Goal: Use online tool/utility: Utilize a website feature to perform a specific function

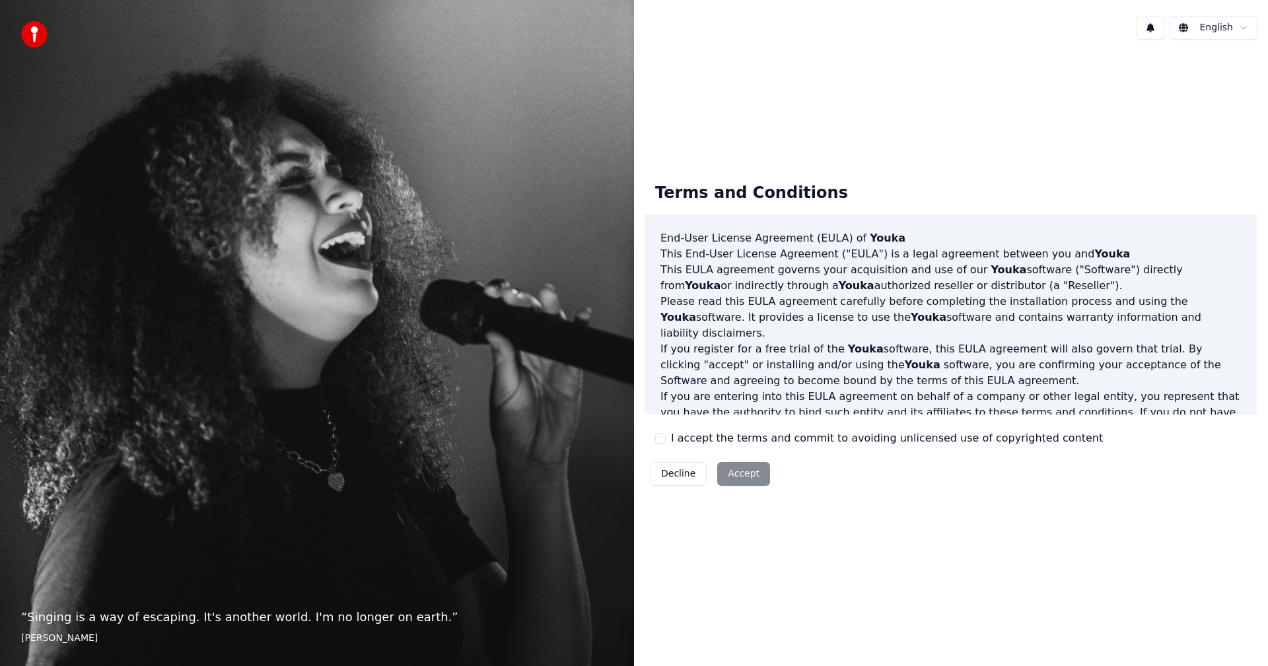
click at [747, 478] on div "Decline Accept" at bounding box center [710, 474] width 131 height 34
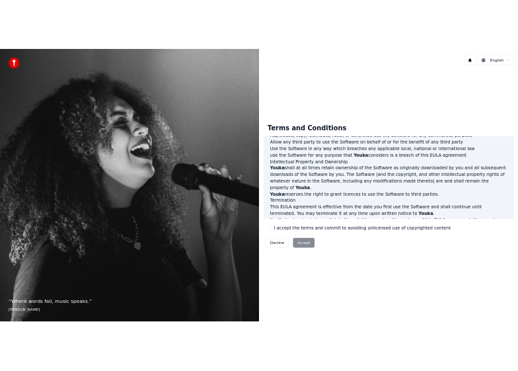
scroll to position [529, 0]
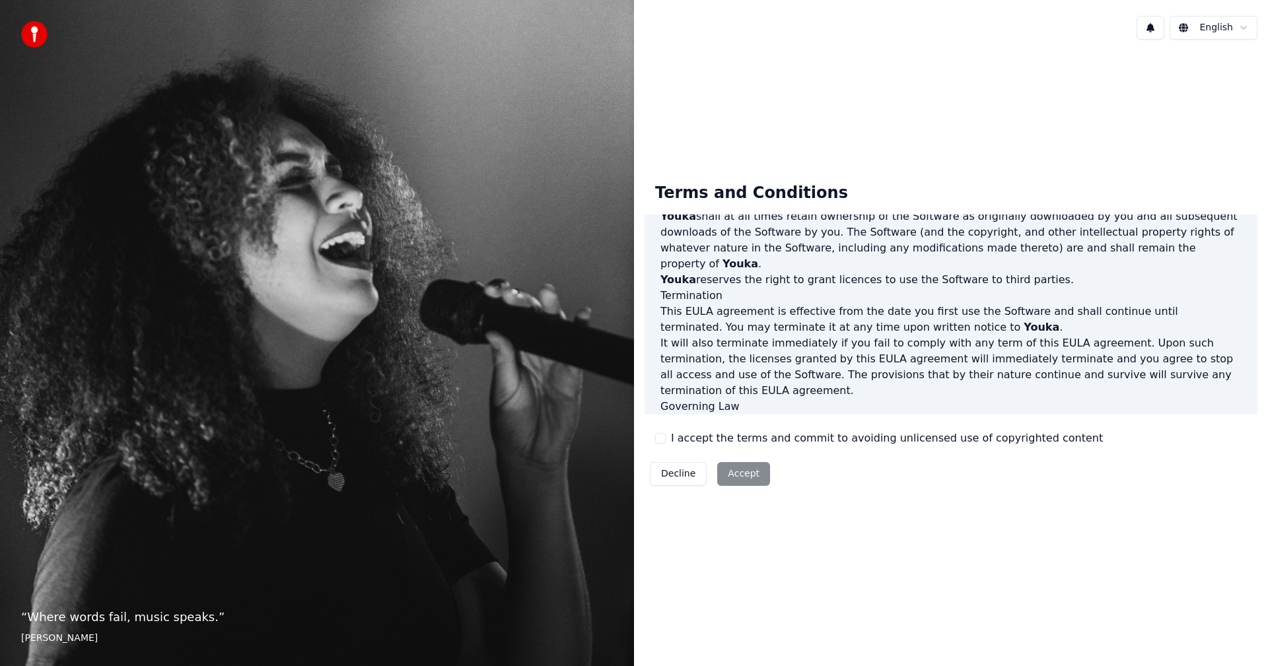
click at [734, 472] on div "Decline Accept" at bounding box center [710, 474] width 131 height 34
click at [660, 442] on button "I accept the terms and commit to avoiding unlicensed use of copyrighted content" at bounding box center [660, 438] width 11 height 11
click at [732, 472] on button "Accept" at bounding box center [743, 474] width 53 height 24
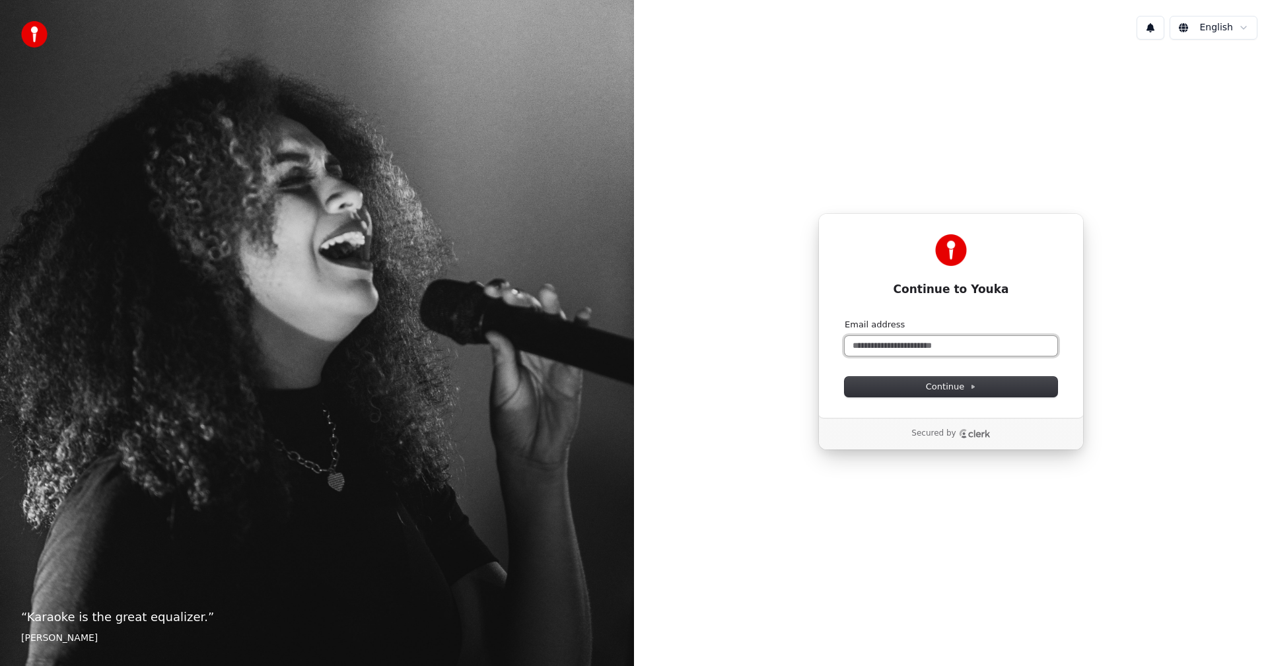
click at [931, 348] on input "Email address" at bounding box center [951, 346] width 213 height 20
click at [950, 374] on form "**********" at bounding box center [951, 358] width 213 height 78
click at [952, 384] on span "Continue" at bounding box center [951, 387] width 50 height 12
type input "**********"
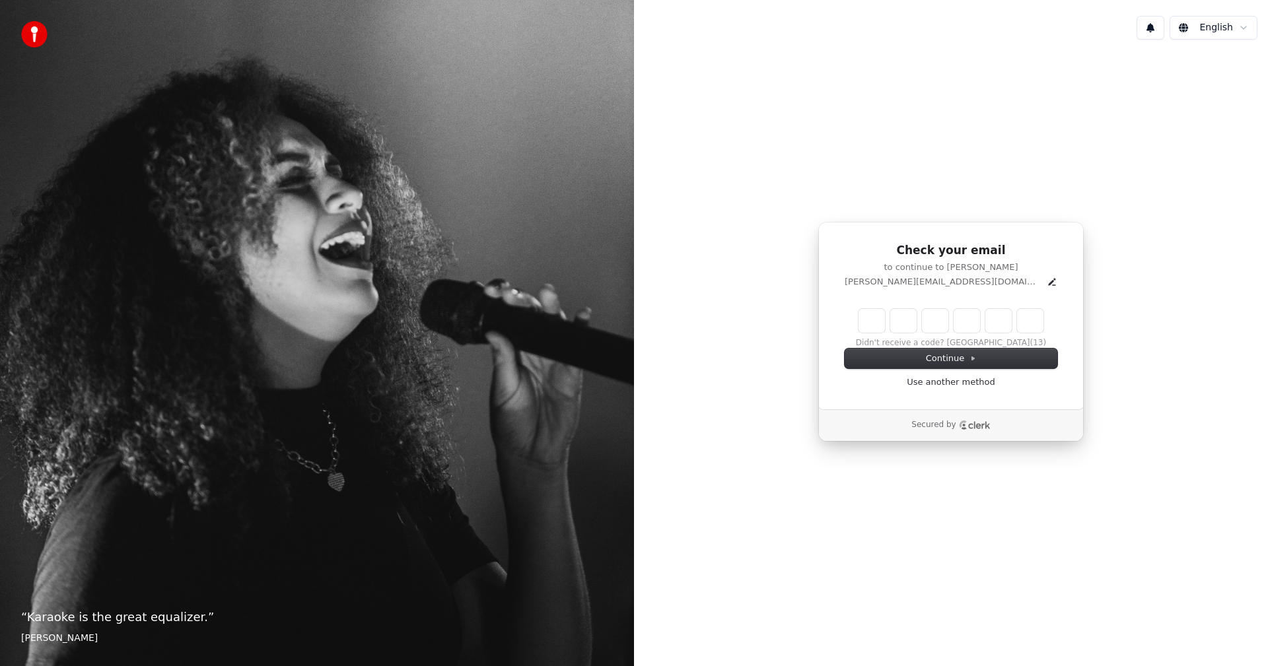
click at [870, 326] on input "Enter verification code" at bounding box center [951, 321] width 185 height 24
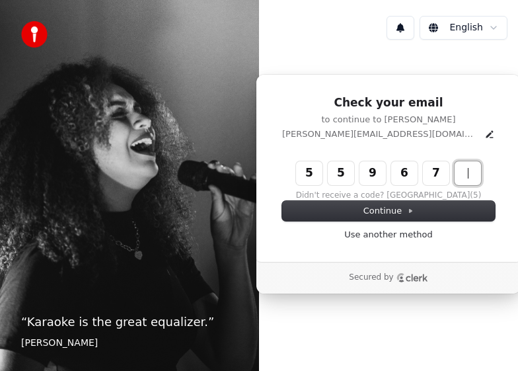
type input "******"
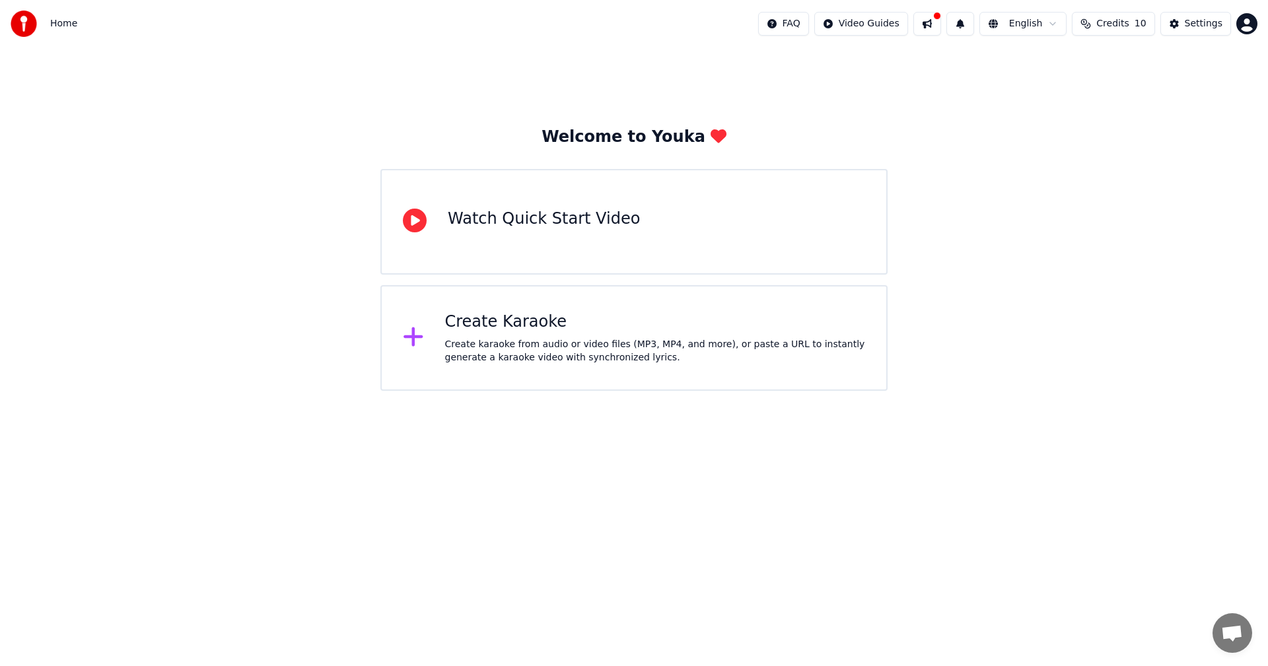
click at [517, 245] on div "Watch Quick Start Video" at bounding box center [633, 222] width 507 height 106
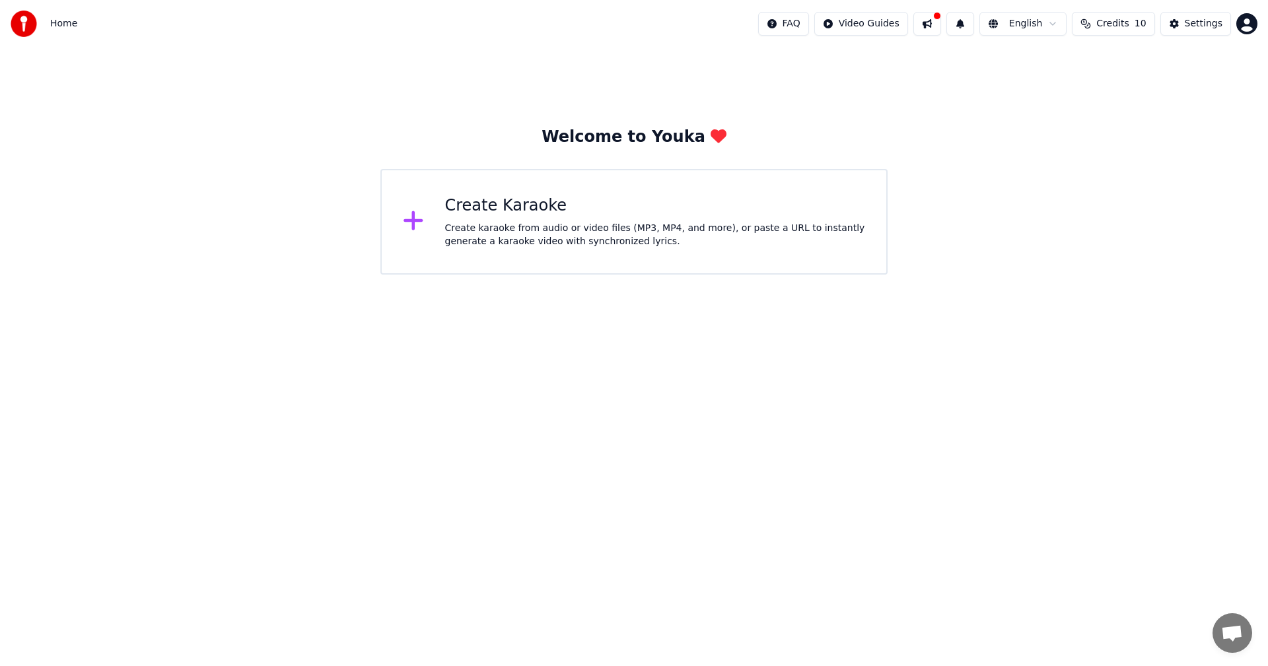
click at [517, 227] on div "Create karaoke from audio or video files (MP3, MP4, and more), or paste a URL t…" at bounding box center [655, 235] width 421 height 26
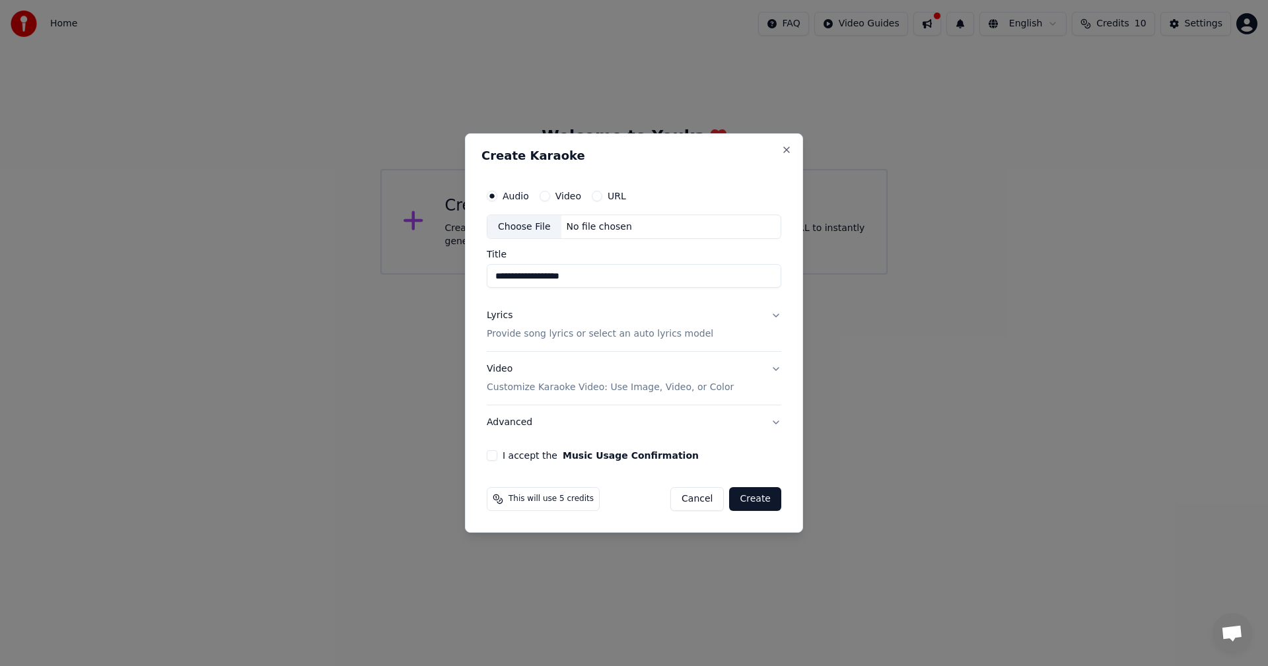
click at [517, 370] on button "Create" at bounding box center [755, 499] width 52 height 24
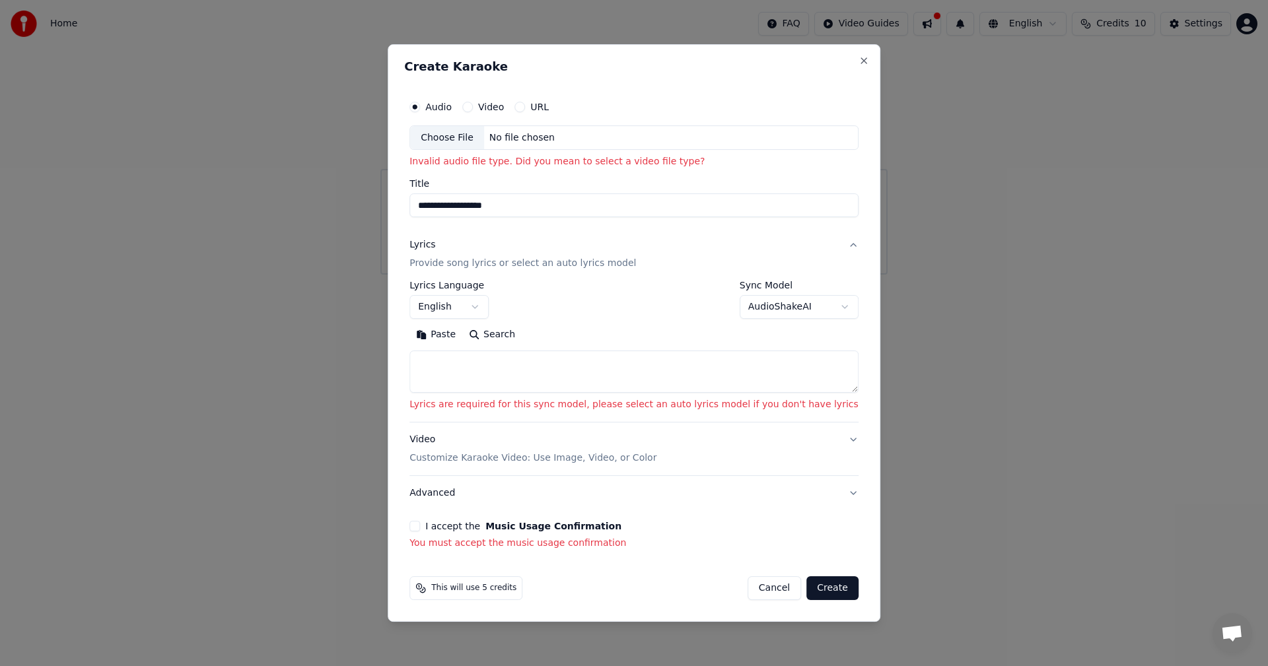
click at [468, 143] on div "Choose File" at bounding box center [447, 138] width 74 height 24
type input "**********"
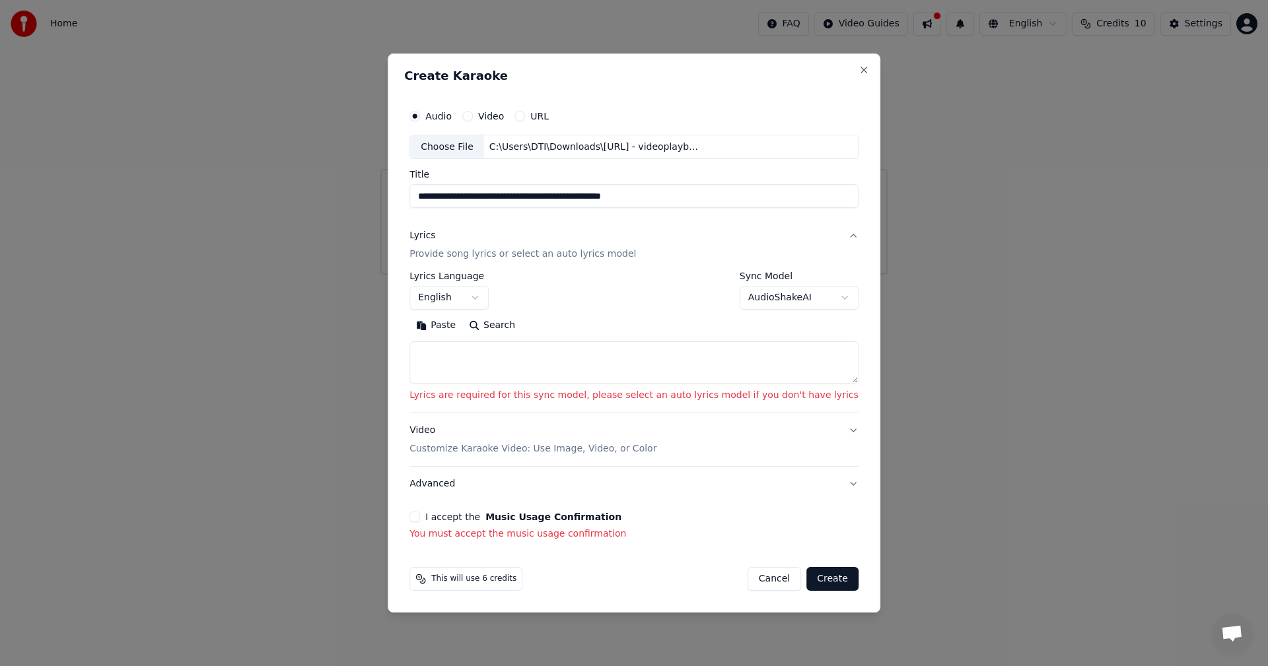
click at [517, 370] on button "Create" at bounding box center [832, 579] width 52 height 24
click at [501, 363] on textarea at bounding box center [633, 363] width 449 height 42
paste textarea "**********"
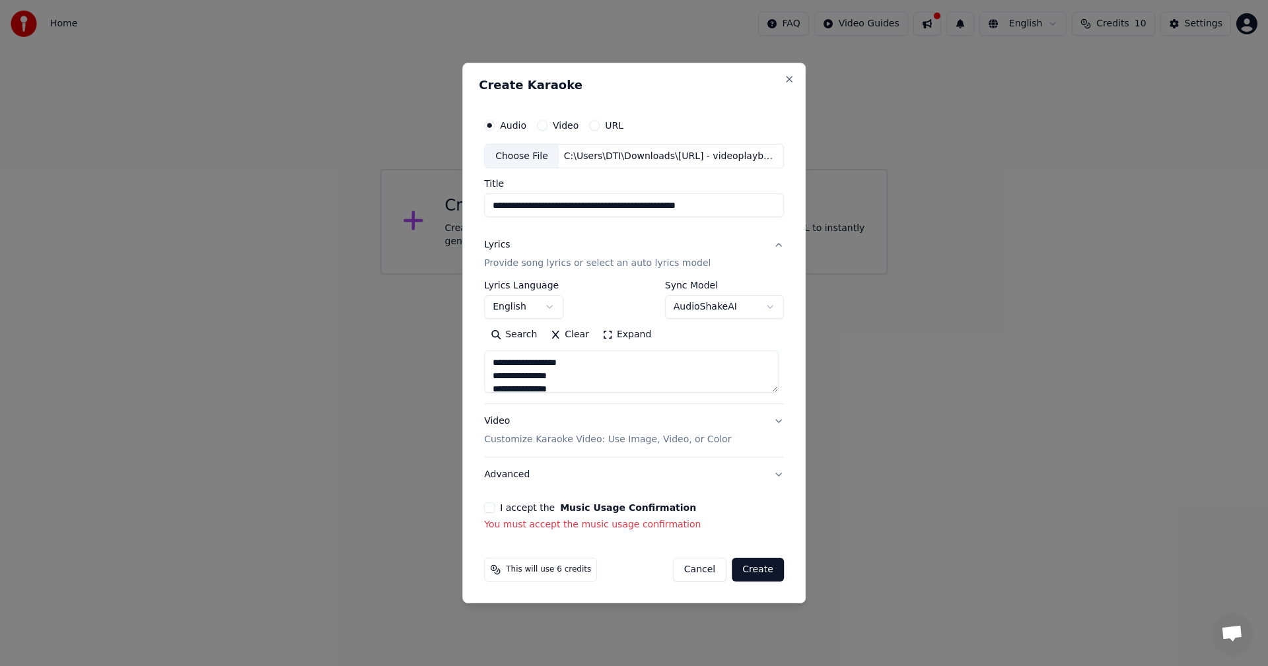
scroll to position [875, 0]
type textarea "**********"
click at [517, 370] on button "Create" at bounding box center [758, 570] width 52 height 24
click at [489, 370] on button "I accept the Music Usage Confirmation" at bounding box center [489, 508] width 11 height 11
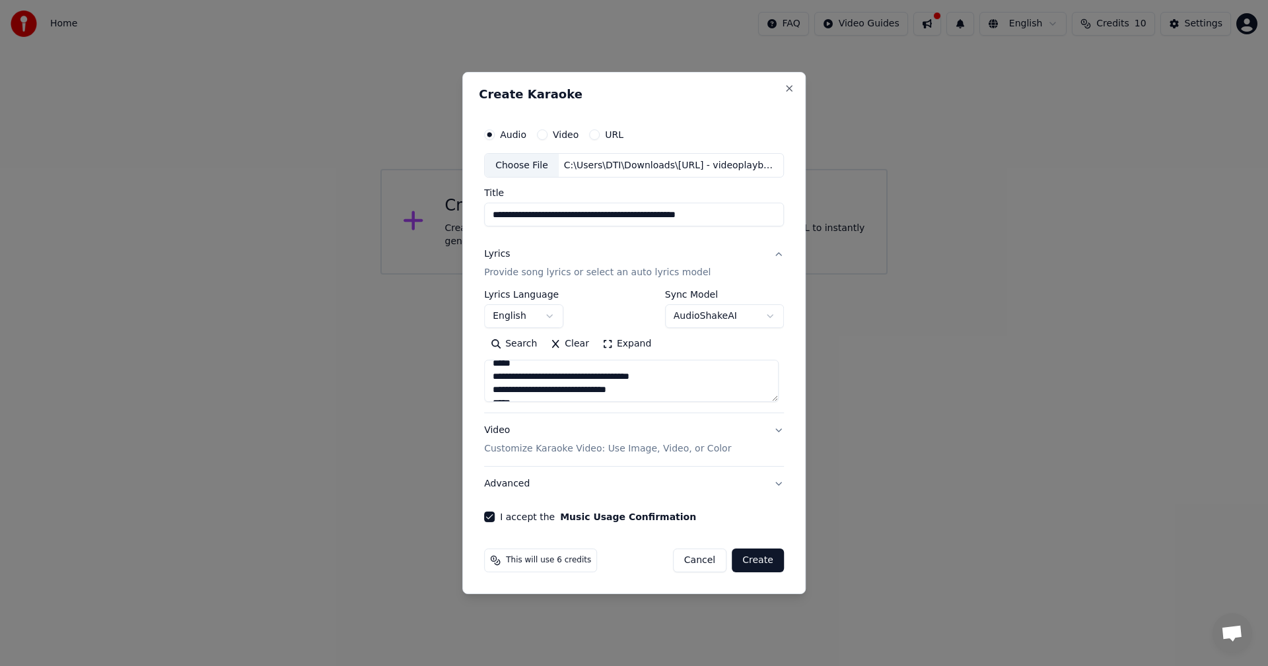
scroll to position [0, 0]
drag, startPoint x: 546, startPoint y: 383, endPoint x: 423, endPoint y: 297, distance: 149.7
click at [426, 275] on body "**********" at bounding box center [634, 137] width 1268 height 275
click at [517, 370] on button "Create" at bounding box center [758, 561] width 52 height 24
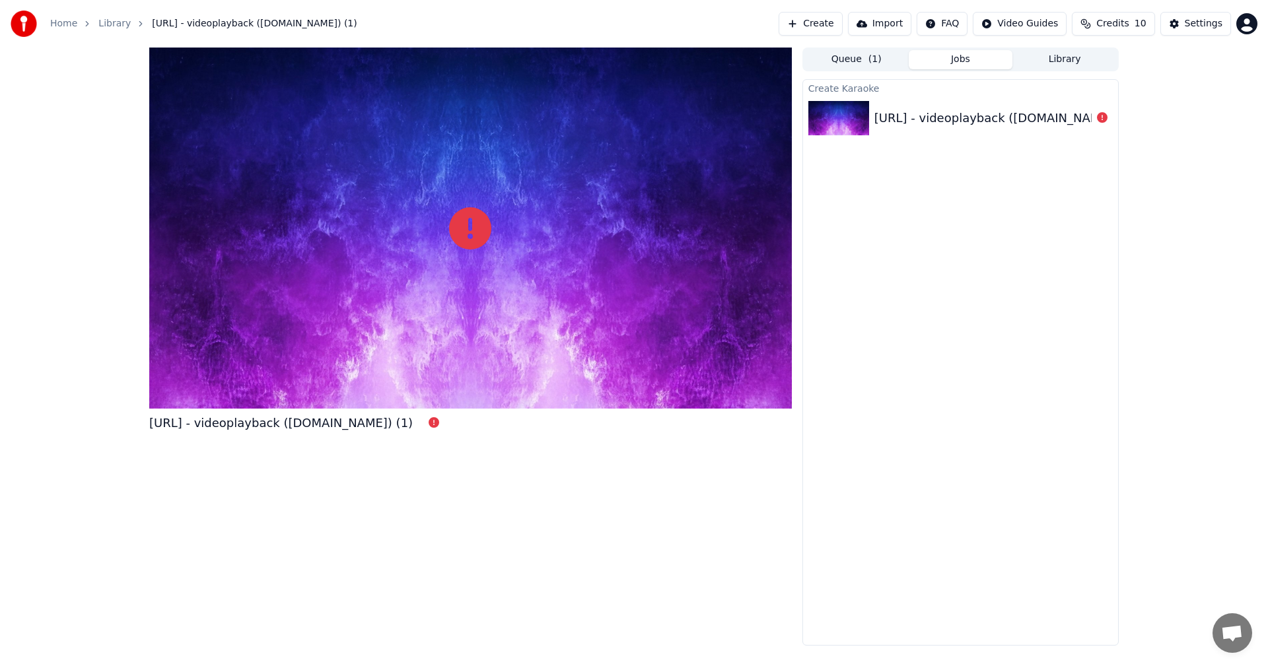
click at [517, 116] on div "poppop.ai - videoplayback (online-video-cutter.com) (1)" at bounding box center [1006, 118] width 264 height 18
click at [517, 114] on img at bounding box center [838, 118] width 61 height 34
click at [382, 298] on div at bounding box center [470, 228] width 643 height 361
click at [211, 370] on div at bounding box center [470, 228] width 643 height 361
click at [250, 309] on div at bounding box center [470, 228] width 643 height 361
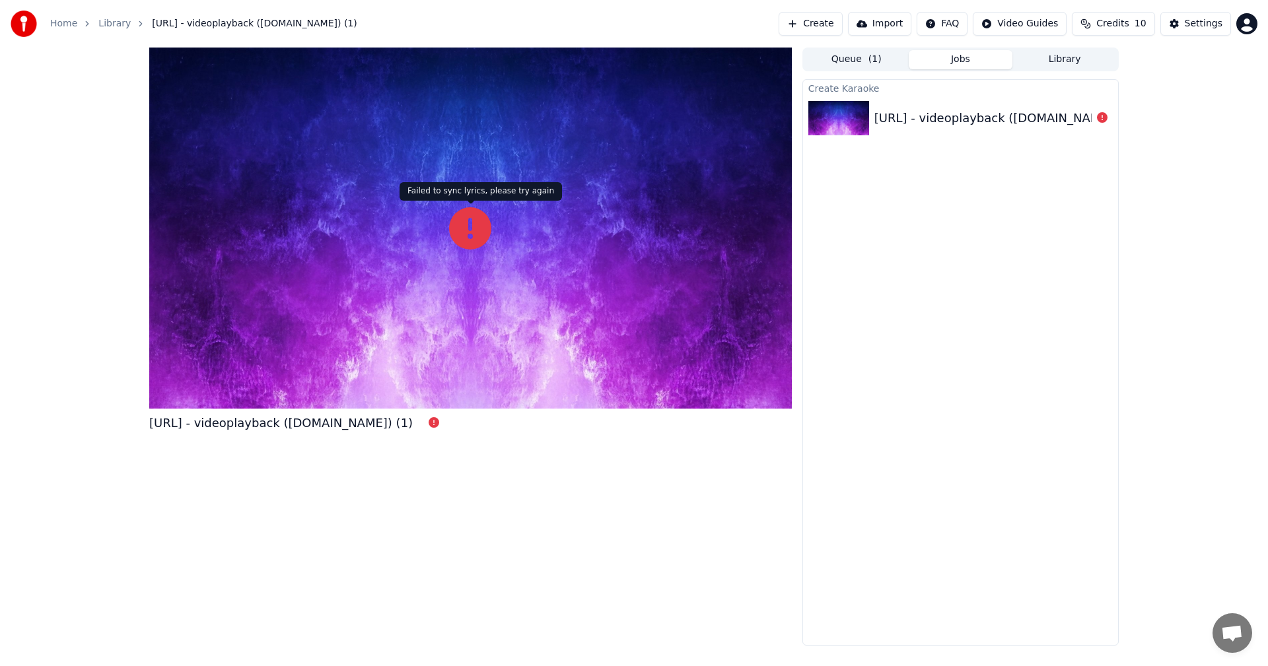
click at [447, 233] on div at bounding box center [470, 228] width 643 height 361
click at [463, 230] on icon at bounding box center [470, 228] width 42 height 42
click at [450, 213] on icon at bounding box center [470, 228] width 42 height 42
click at [495, 238] on div at bounding box center [470, 228] width 643 height 361
click at [304, 370] on div at bounding box center [470, 228] width 643 height 361
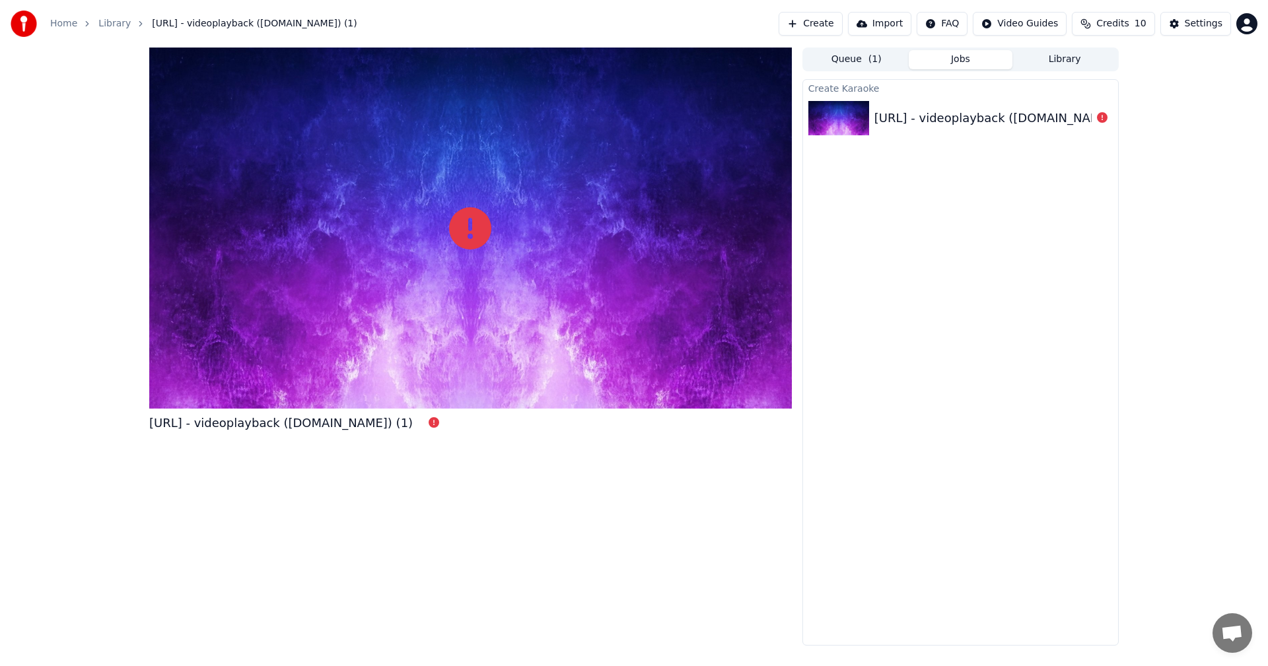
click at [84, 36] on div "Home Library poppop.ai - videoplayback (online-video-cutter.com) (1)" at bounding box center [184, 24] width 347 height 26
click at [517, 33] on button "Create" at bounding box center [811, 24] width 64 height 24
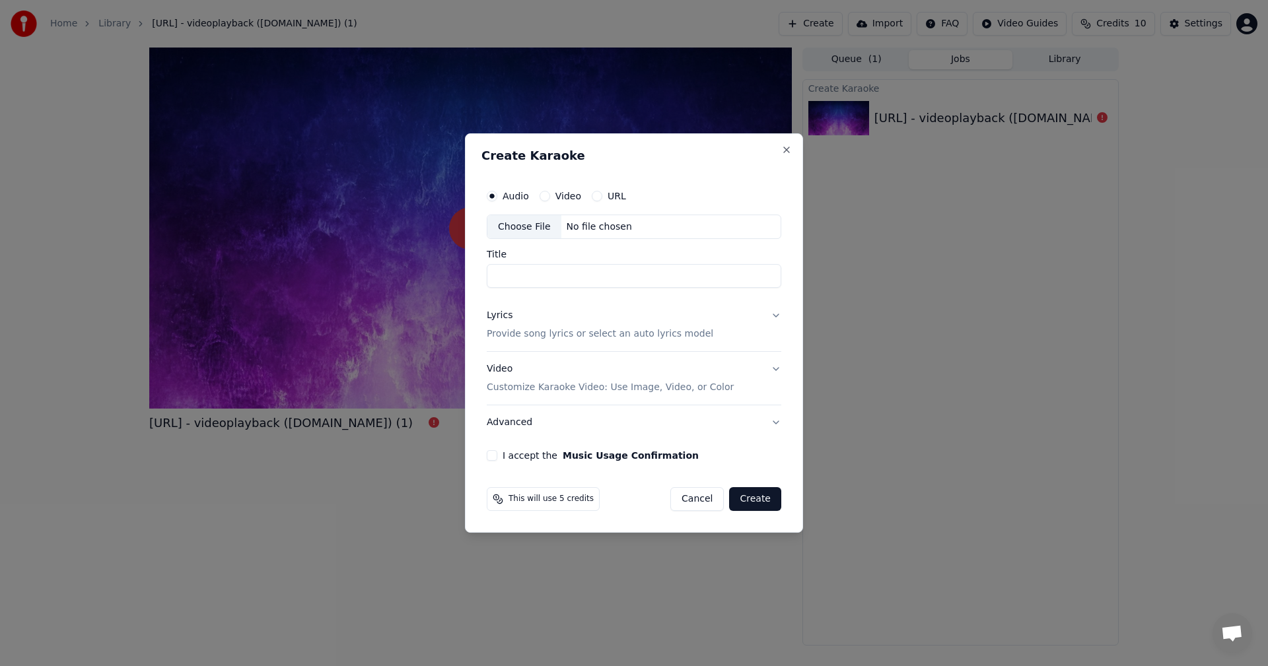
click at [517, 227] on div "Choose File" at bounding box center [524, 227] width 74 height 24
type input "**********"
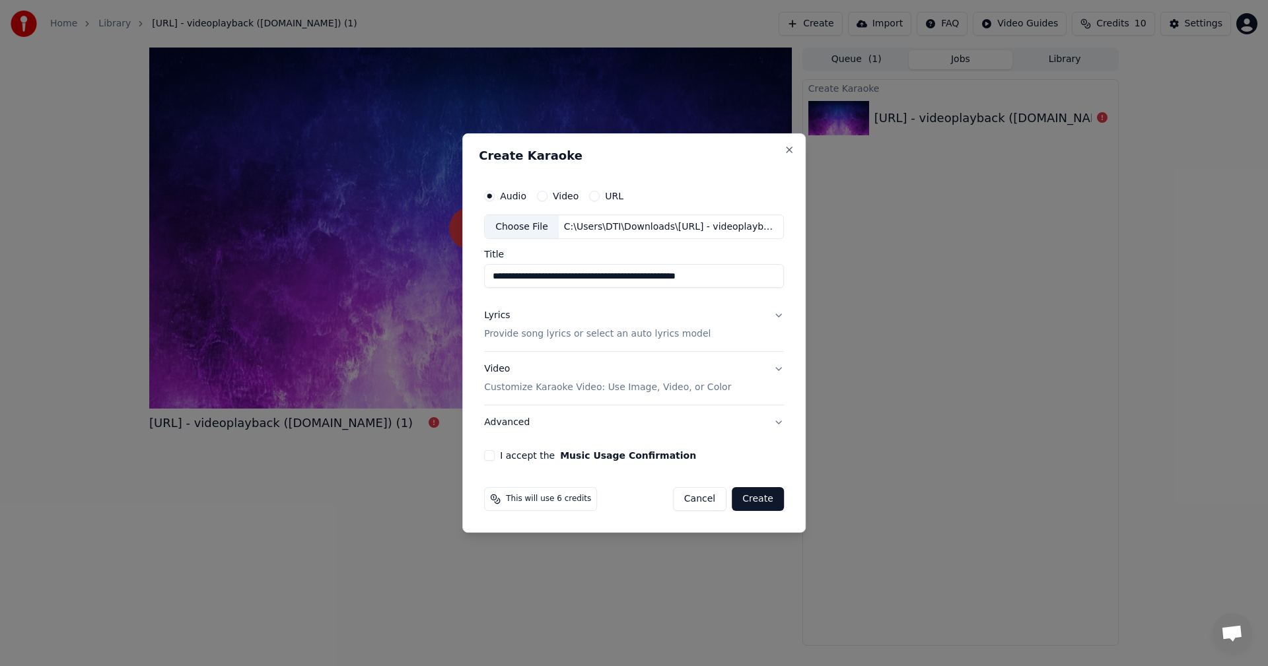
click at [496, 312] on div "Lyrics" at bounding box center [497, 316] width 26 height 13
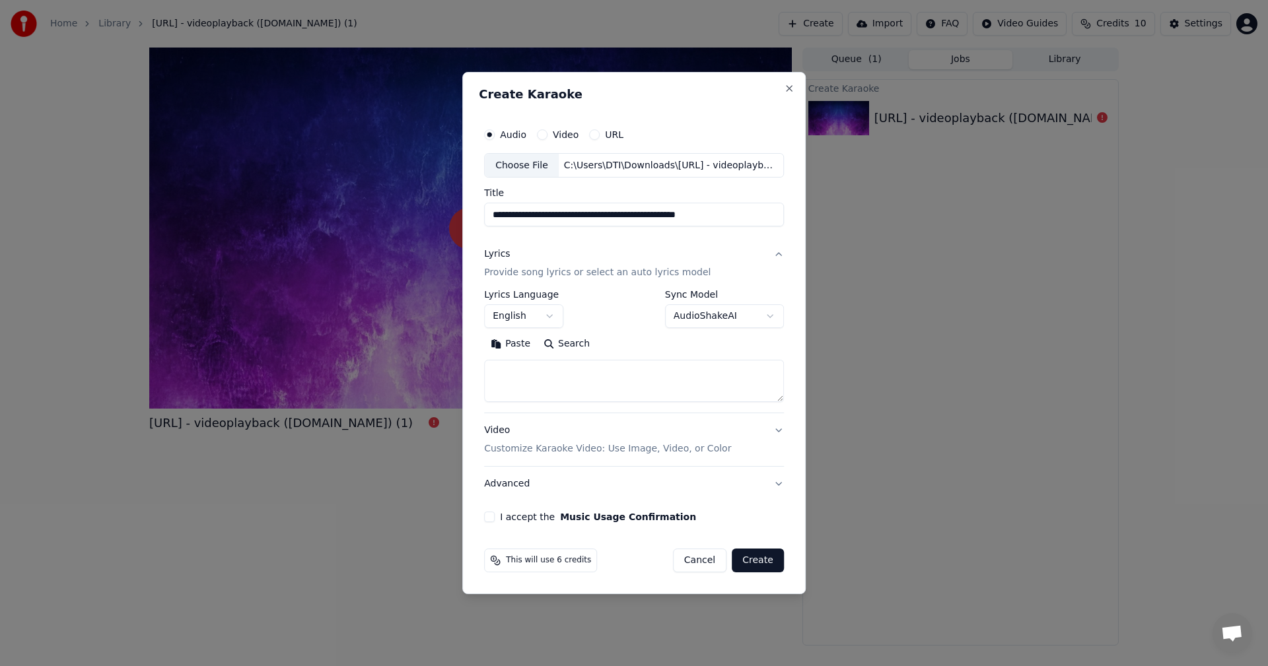
click at [517, 370] on textarea at bounding box center [634, 382] width 300 height 42
paste textarea "**********"
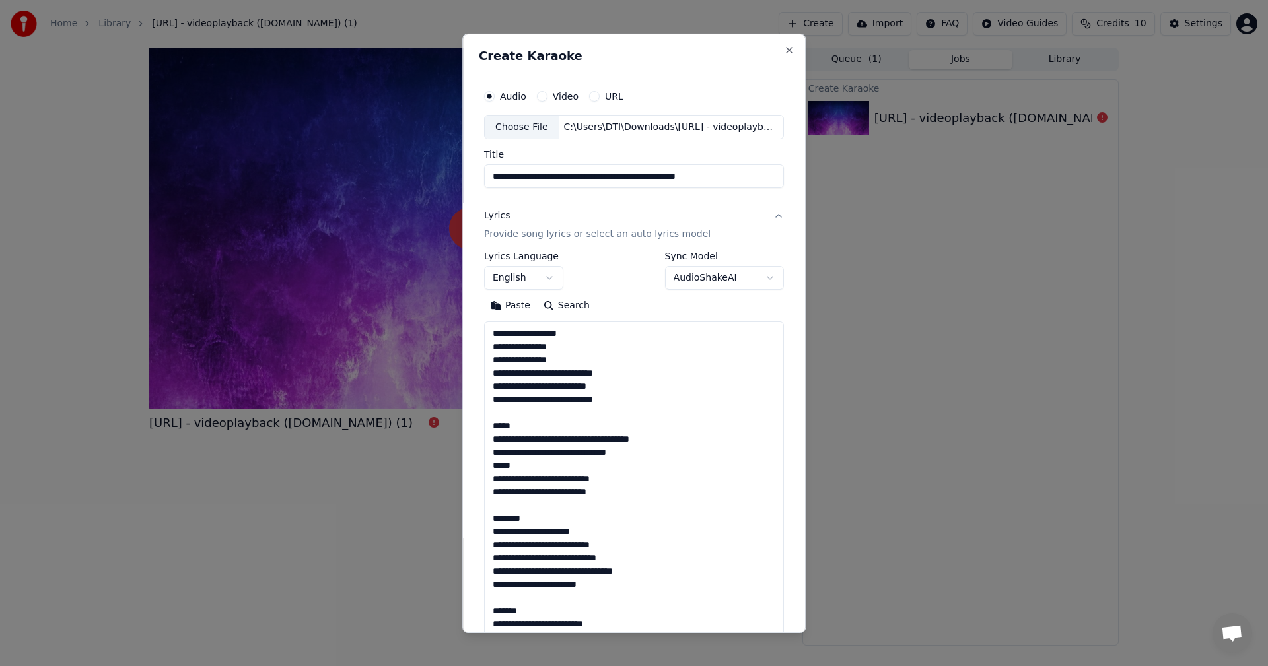
scroll to position [875, 0]
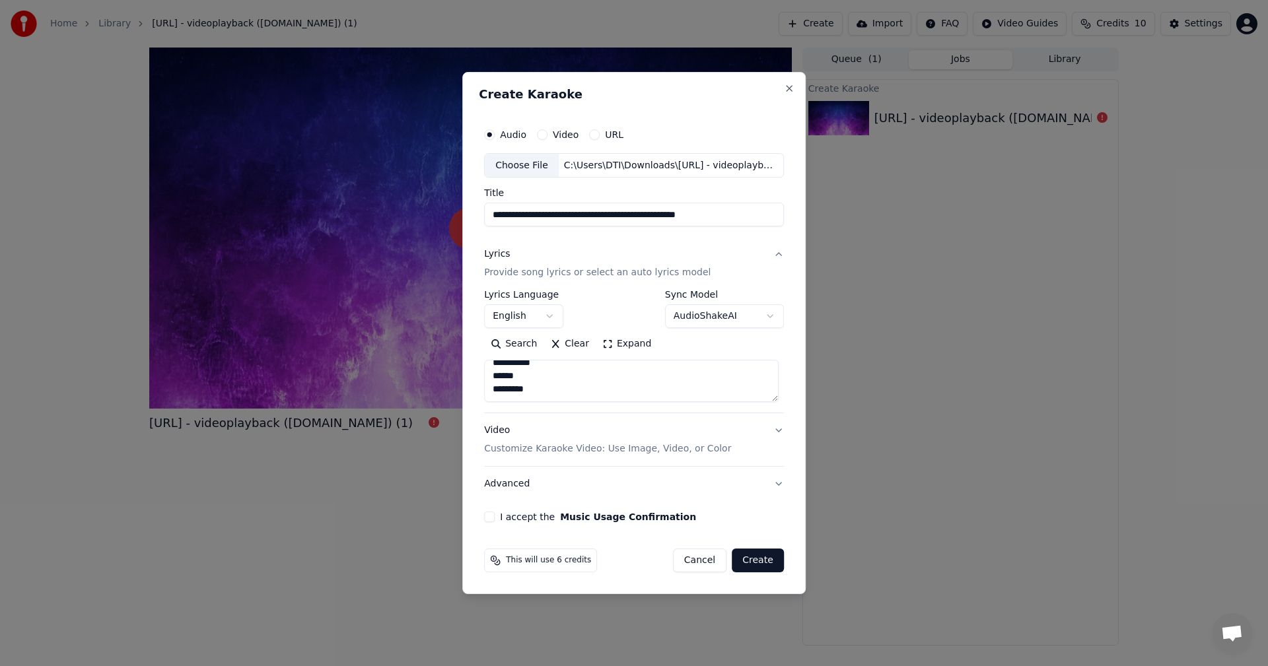
type textarea "**********"
click at [487, 370] on button "I accept the Music Usage Confirmation" at bounding box center [489, 517] width 11 height 11
click at [517, 370] on button "Create" at bounding box center [758, 561] width 52 height 24
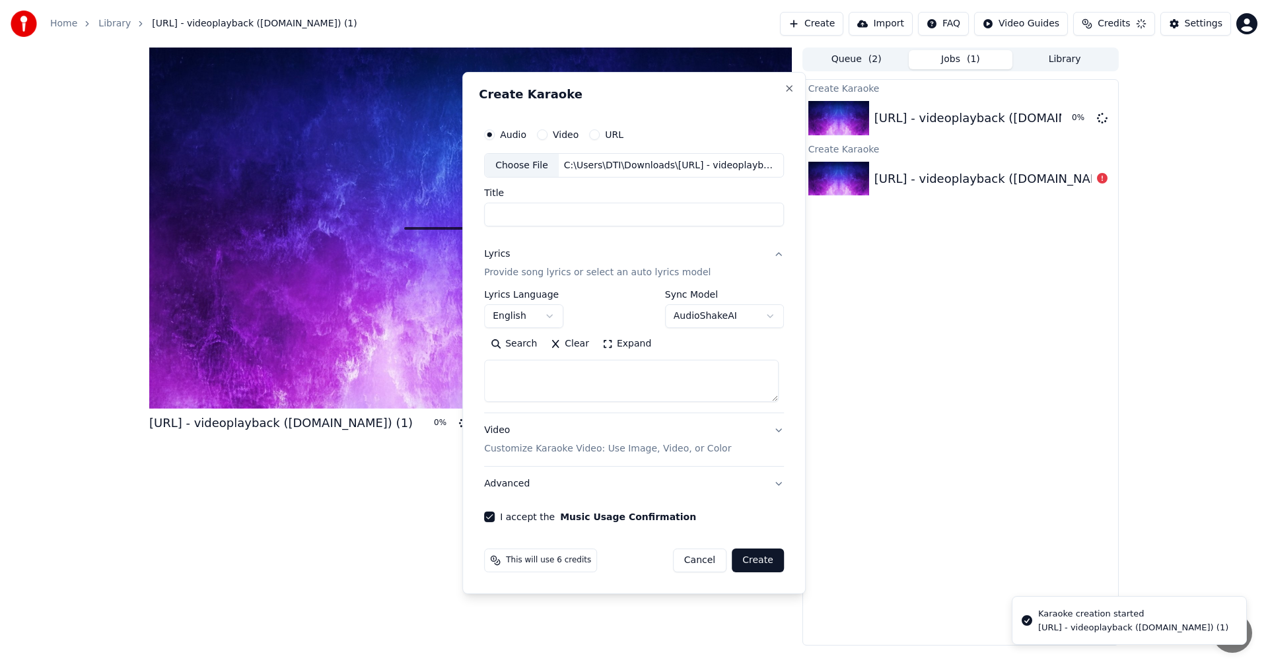
select select
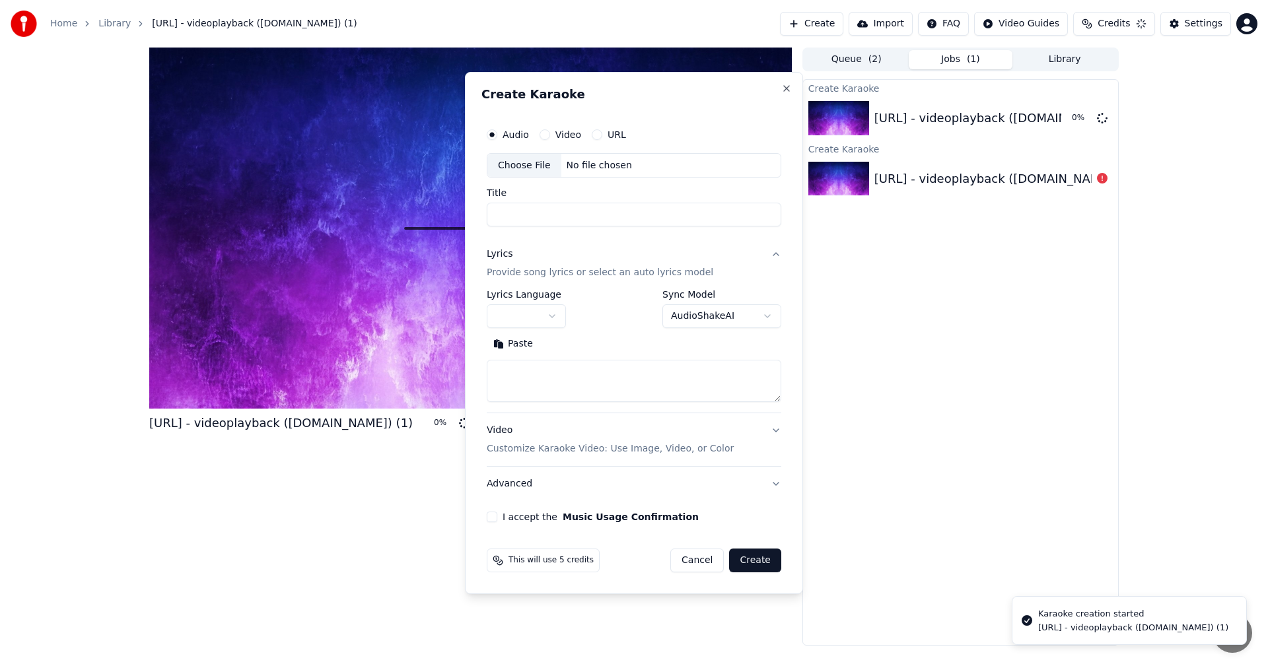
scroll to position [0, 0]
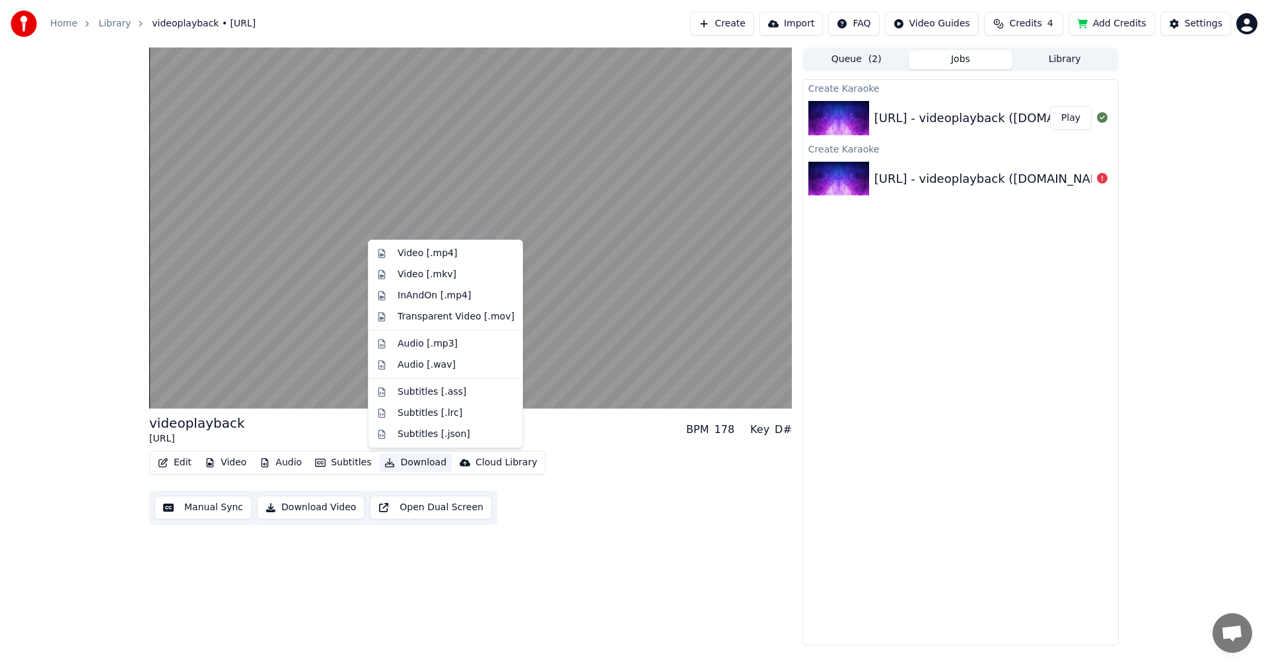
click at [411, 370] on button "Download" at bounding box center [415, 463] width 73 height 18
click at [413, 255] on div "Video [.mp4]" at bounding box center [427, 253] width 59 height 13
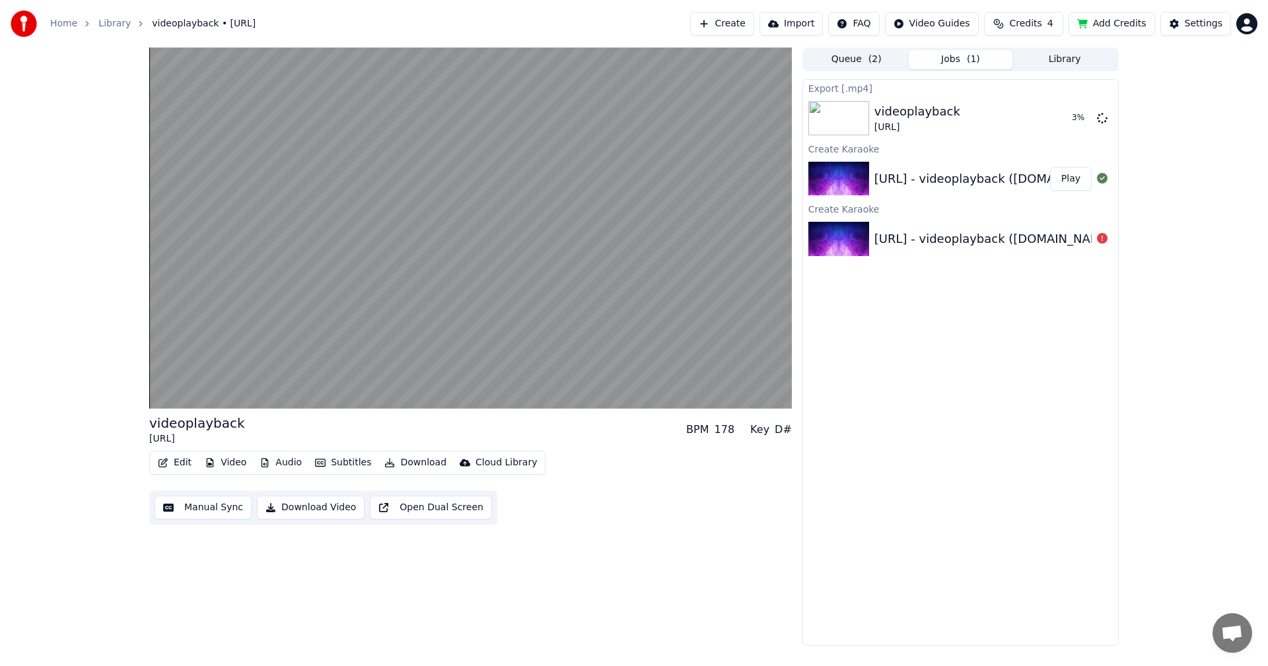
click at [517, 25] on button "Import" at bounding box center [790, 24] width 63 height 24
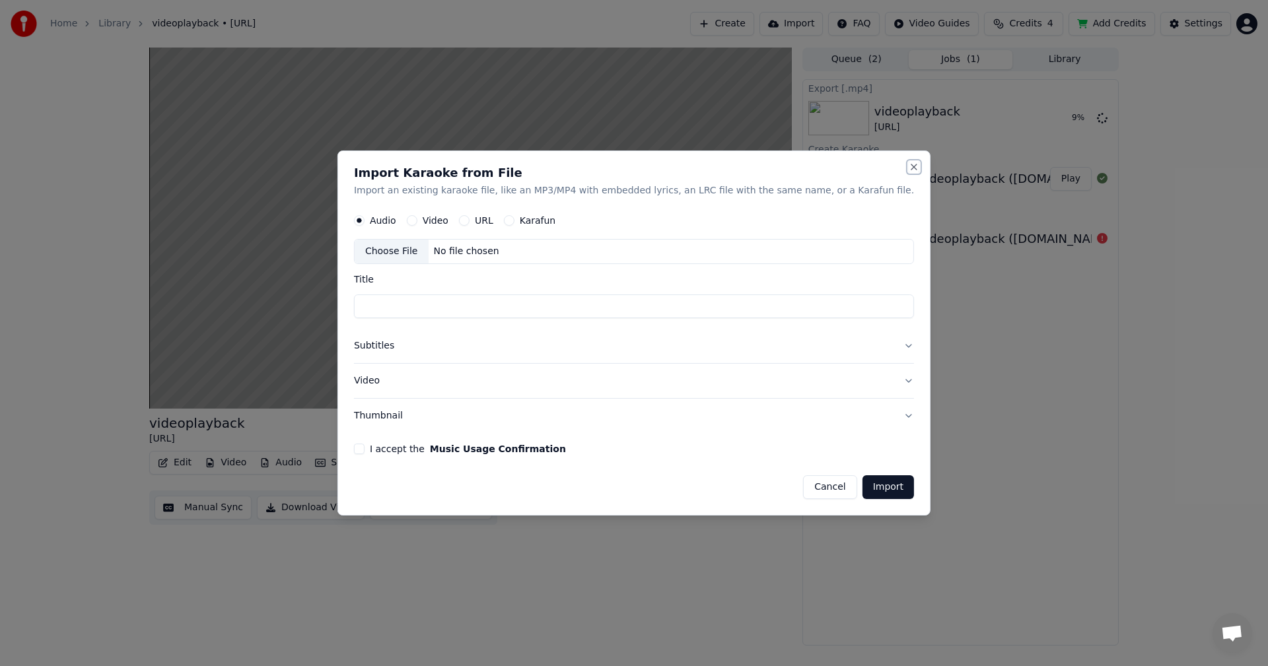
click at [517, 166] on button "Close" at bounding box center [914, 167] width 11 height 11
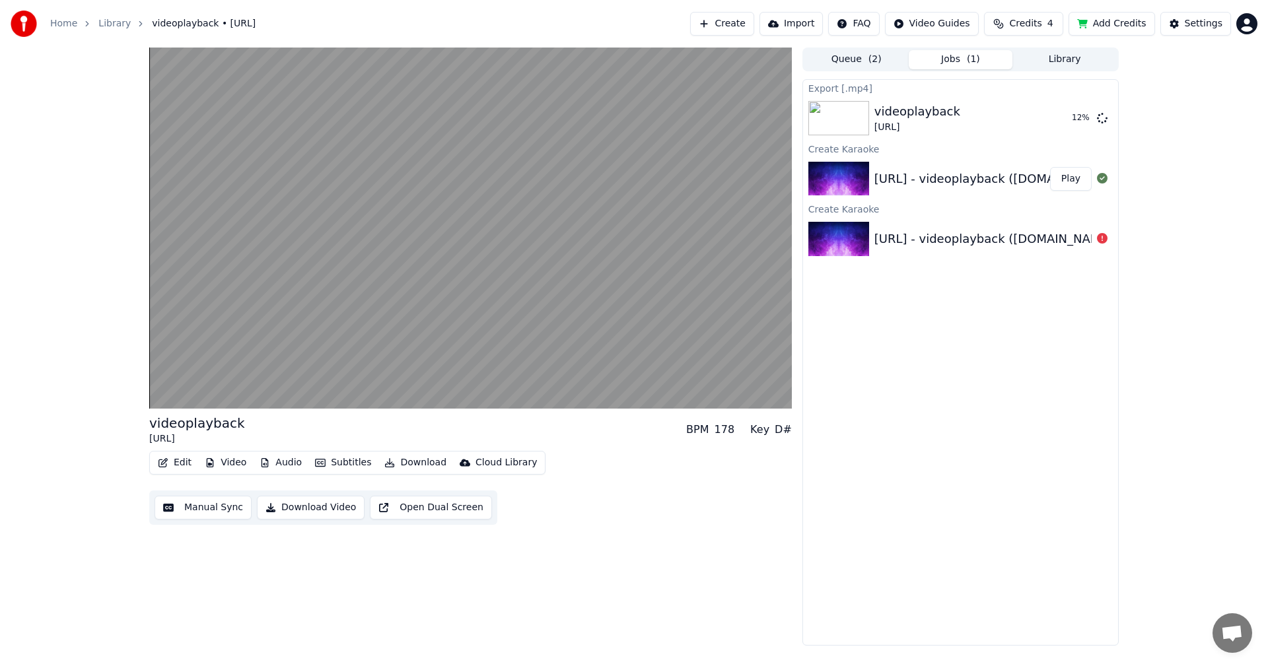
click at [279, 370] on button "Download Video" at bounding box center [311, 508] width 108 height 24
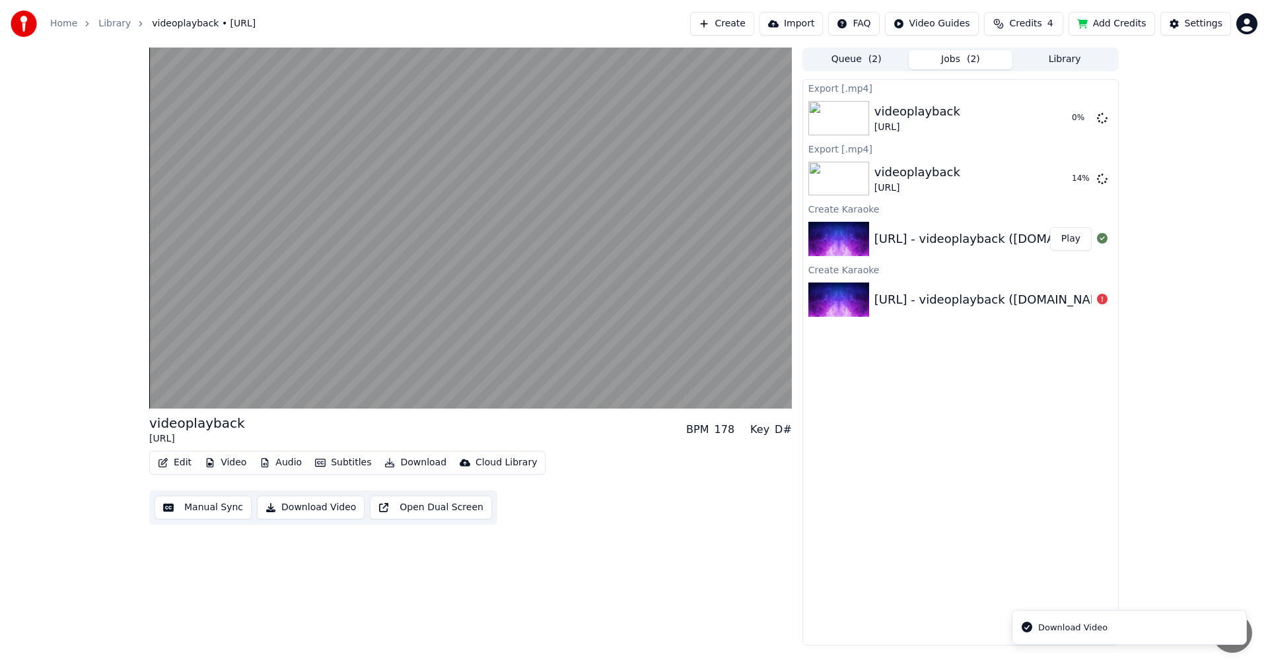
click at [517, 370] on div "Download Video" at bounding box center [1072, 627] width 69 height 13
click at [517, 174] on button "Show" at bounding box center [1068, 179] width 48 height 24
